Goal: Find specific page/section: Find specific page/section

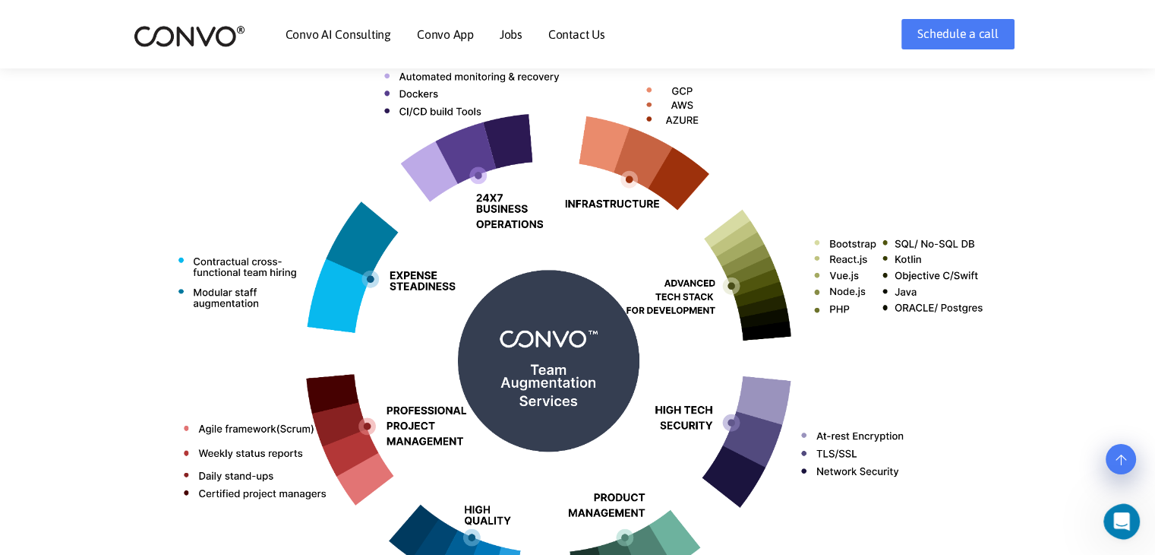
scroll to position [611, 0]
click at [510, 41] on li "Jobs" at bounding box center [511, 34] width 23 height 65
click at [513, 34] on link "Jobs" at bounding box center [511, 34] width 23 height 12
